Goal: Contribute content: Contribute content

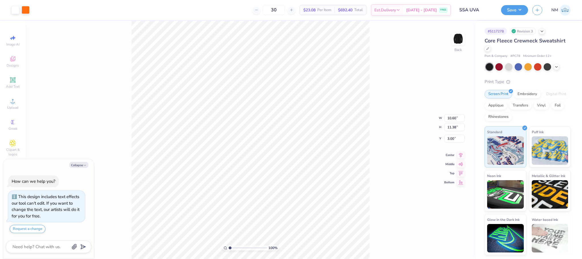
type textarea "x"
type input "1.06"
click at [519, 10] on button "Save" at bounding box center [514, 9] width 27 height 10
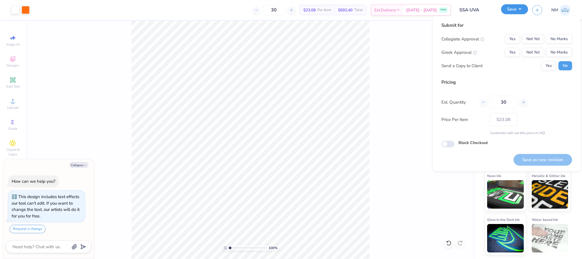
type textarea "x"
click at [552, 41] on button "No Marks" at bounding box center [559, 38] width 26 height 9
click at [555, 51] on button "No Marks" at bounding box center [559, 52] width 26 height 9
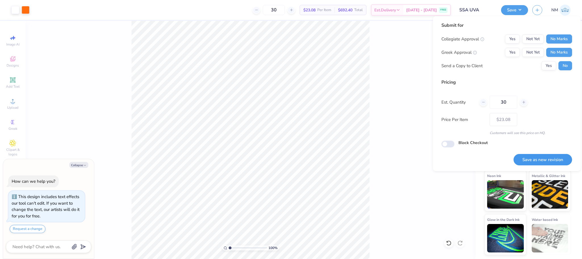
click at [533, 154] on button "Save as new revision" at bounding box center [543, 160] width 59 height 12
type input "$23.08"
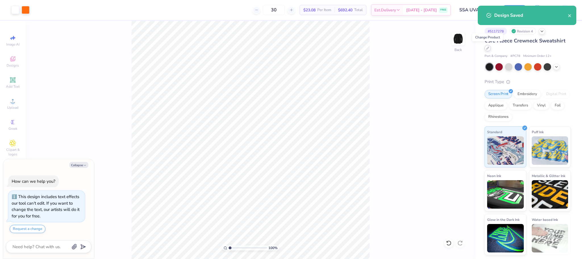
click at [489, 50] on div at bounding box center [488, 48] width 6 height 6
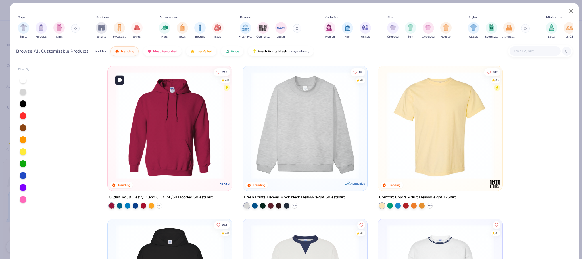
click at [176, 116] on img at bounding box center [169, 125] width 113 height 107
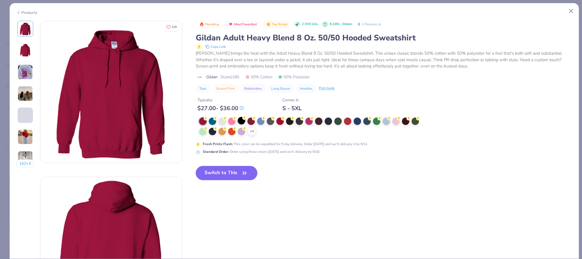
click at [214, 132] on div at bounding box center [212, 131] width 7 height 7
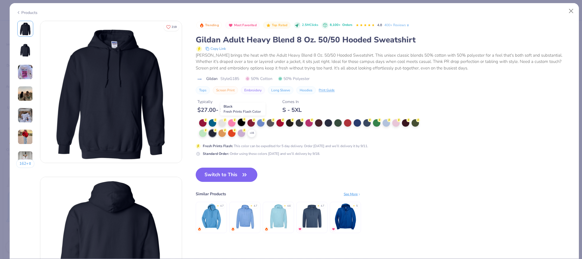
click at [244, 121] on icon at bounding box center [244, 119] width 4 height 4
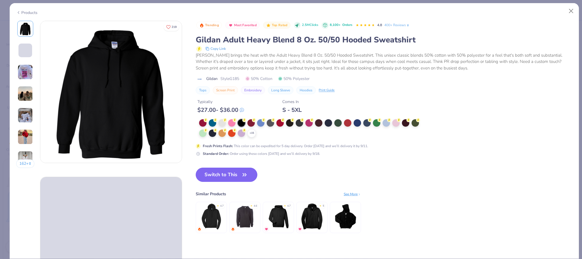
click at [217, 177] on button "Switch to This" at bounding box center [227, 174] width 62 height 14
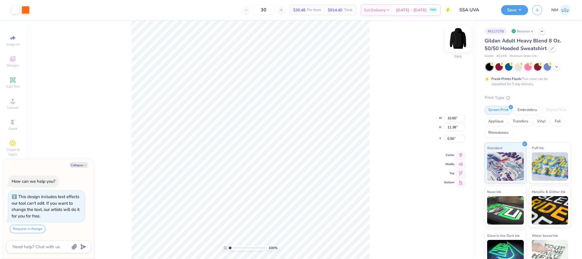
click at [460, 35] on img at bounding box center [458, 38] width 23 height 23
type textarea "x"
type input "6.00"
click at [456, 36] on img at bounding box center [458, 38] width 23 height 23
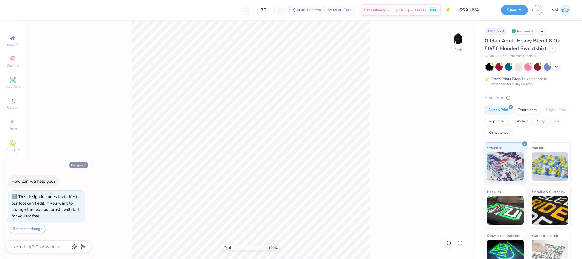
click at [83, 166] on icon "button" at bounding box center [84, 164] width 3 height 3
type textarea "x"
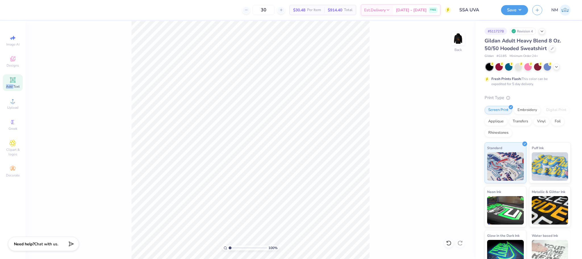
click at [15, 86] on div "Add Text" at bounding box center [13, 82] width 20 height 17
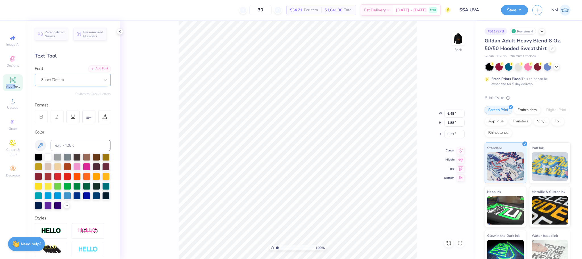
click at [93, 77] on div "Super Dream" at bounding box center [71, 79] width 60 height 9
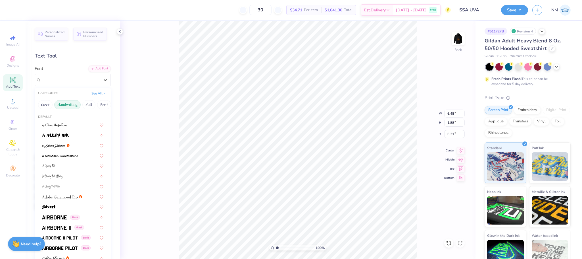
click at [72, 101] on button "Handwriting" at bounding box center [67, 104] width 26 height 9
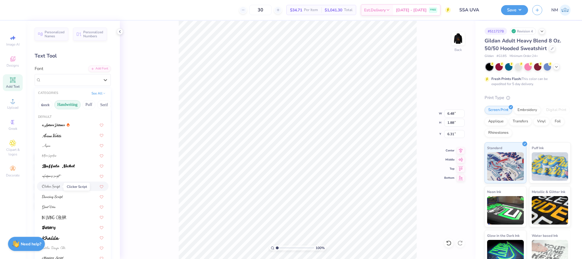
click at [54, 186] on img at bounding box center [51, 186] width 18 height 4
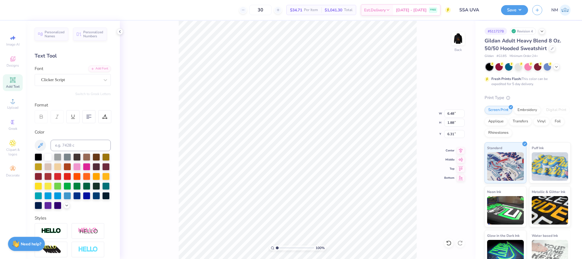
type input "7.37"
type input "3.03"
type input "5.73"
type textarea "UVA"
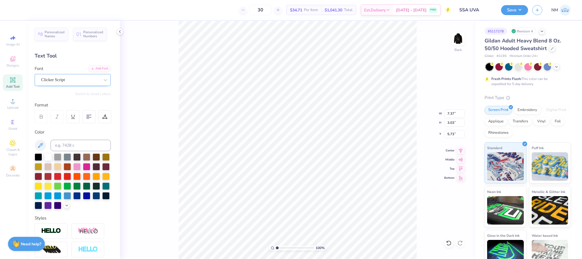
click at [74, 82] on div "Clicker Script" at bounding box center [71, 79] width 60 height 9
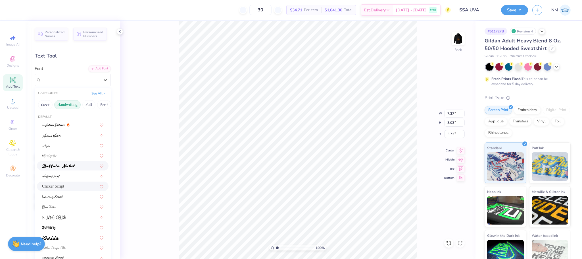
scroll to position [129, 0]
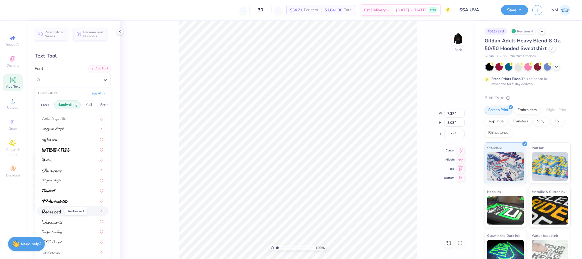
click at [59, 212] on img at bounding box center [51, 211] width 19 height 4
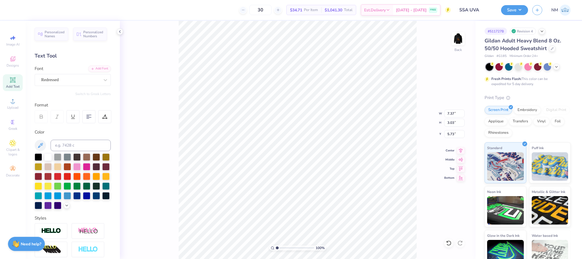
type textarea "UVA"
type input "3.00"
type input "2.41"
type input "1.10"
click at [102, 81] on div at bounding box center [105, 80] width 10 height 10
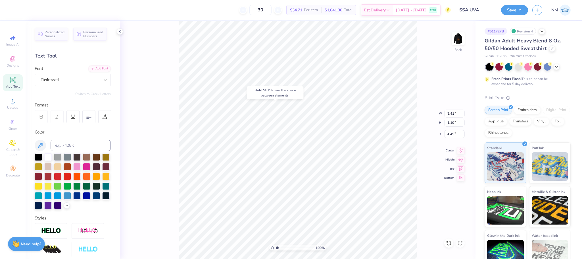
type input "4.45"
type textarea "SSA"
type input "4.31"
type input "1.88"
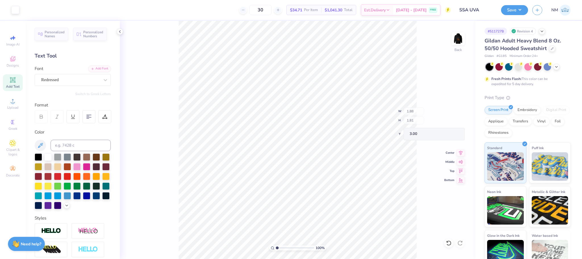
type input "1.81"
click at [516, 9] on button "Save" at bounding box center [514, 9] width 27 height 10
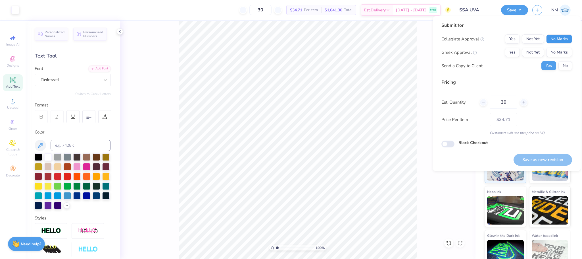
click at [559, 35] on button "No Marks" at bounding box center [559, 38] width 26 height 9
click at [567, 52] on button "No Marks" at bounding box center [559, 52] width 26 height 9
click at [536, 38] on button "Not Yet" at bounding box center [533, 38] width 22 height 9
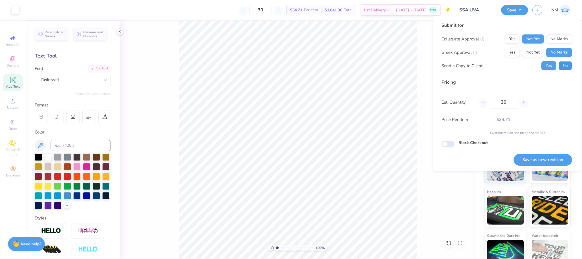
click at [563, 62] on button "No" at bounding box center [566, 65] width 14 height 9
click at [536, 164] on button "Save as new revision" at bounding box center [543, 160] width 59 height 12
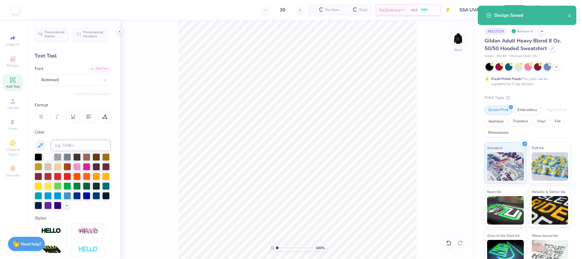
type input "– –"
